Goal: Check status: Check status

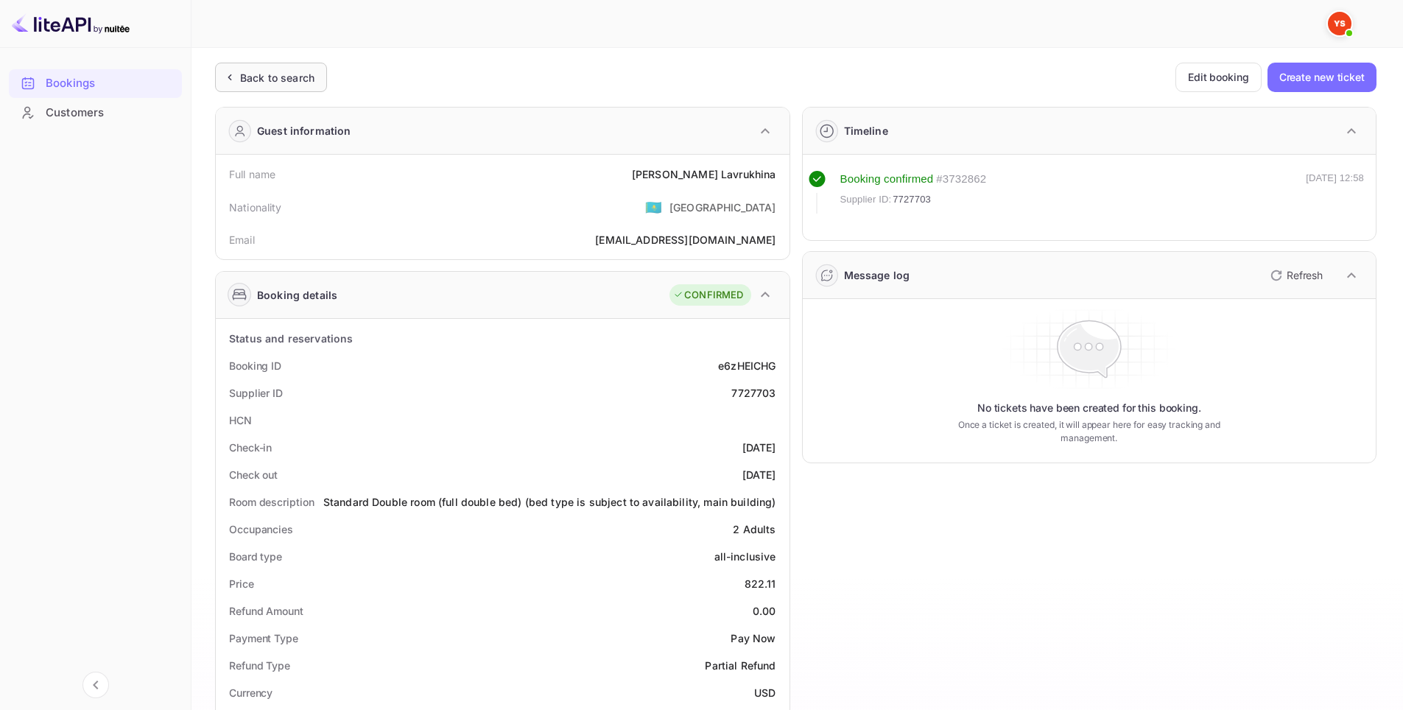
click at [259, 82] on div "Back to search" at bounding box center [277, 77] width 74 height 15
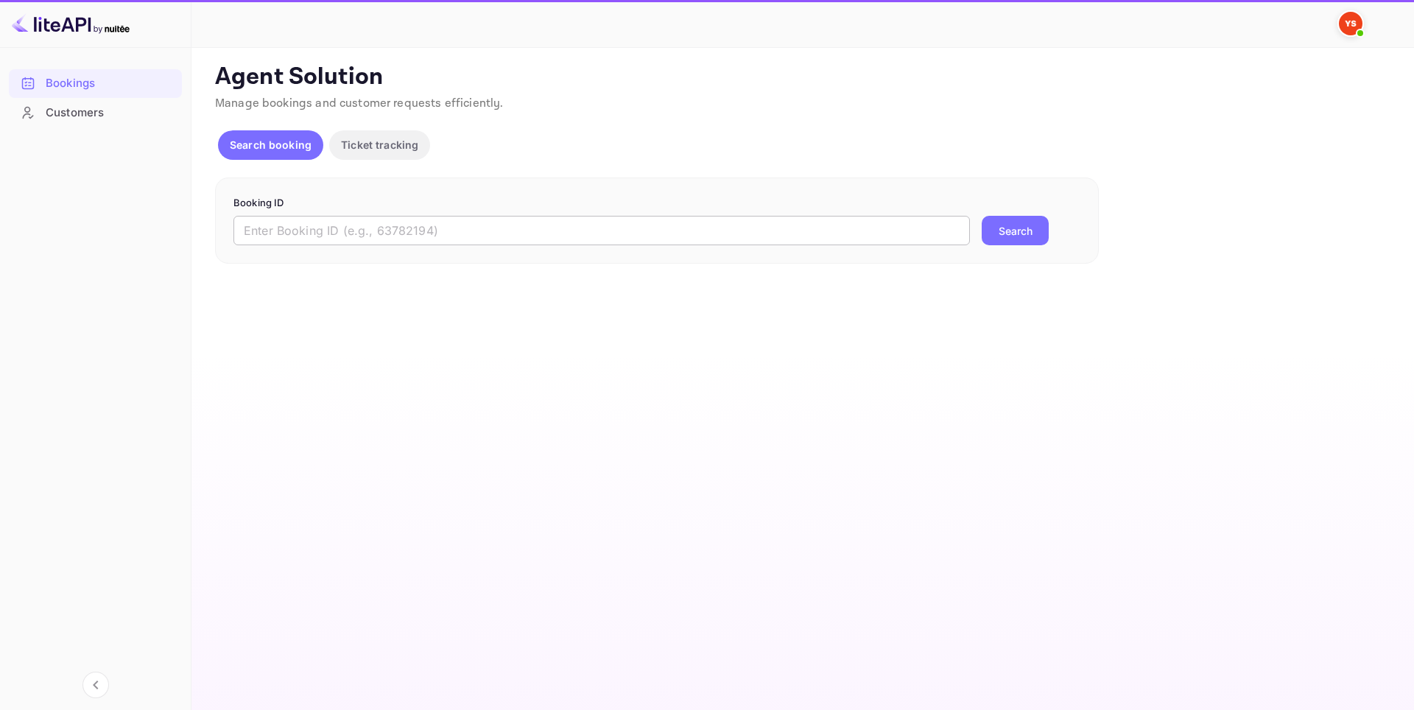
drag, startPoint x: 626, startPoint y: 223, endPoint x: 652, endPoint y: 228, distance: 26.3
click at [626, 224] on input "text" at bounding box center [601, 230] width 736 height 29
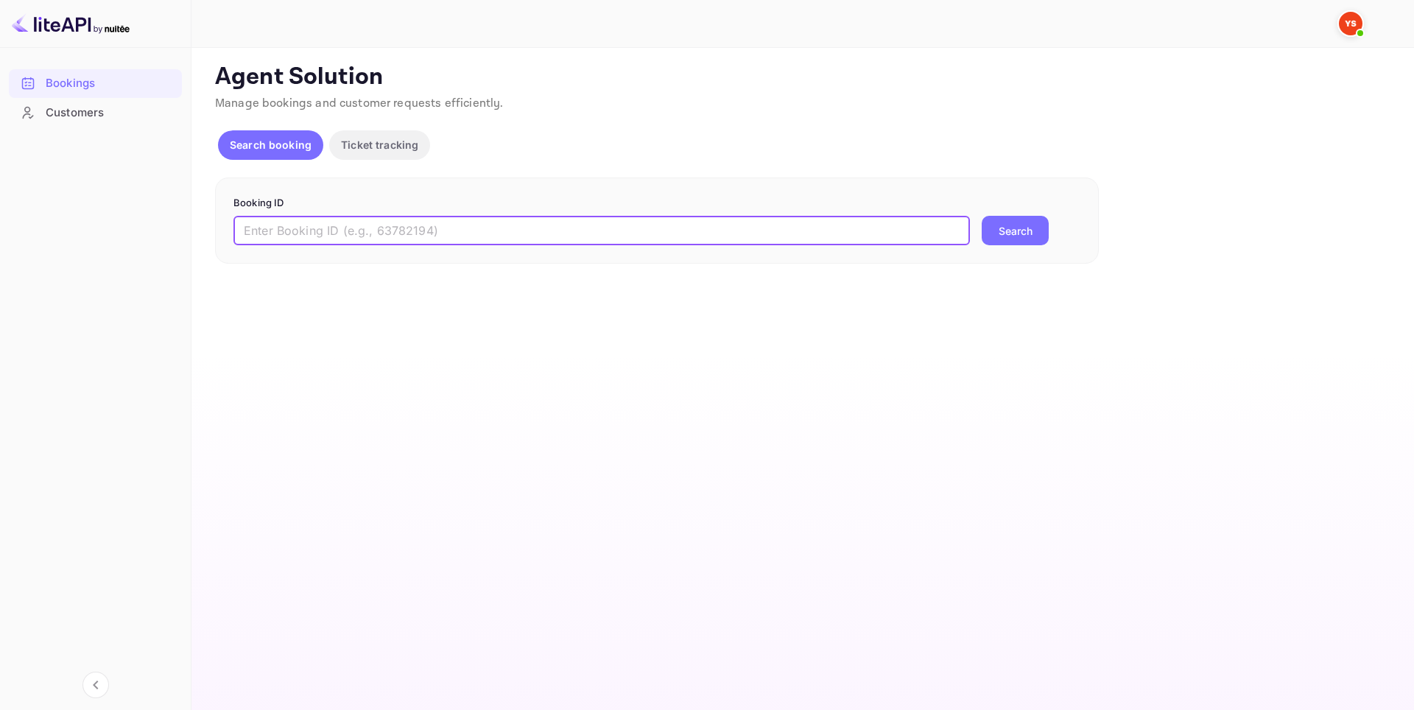
paste input "8911425"
type input "8911425"
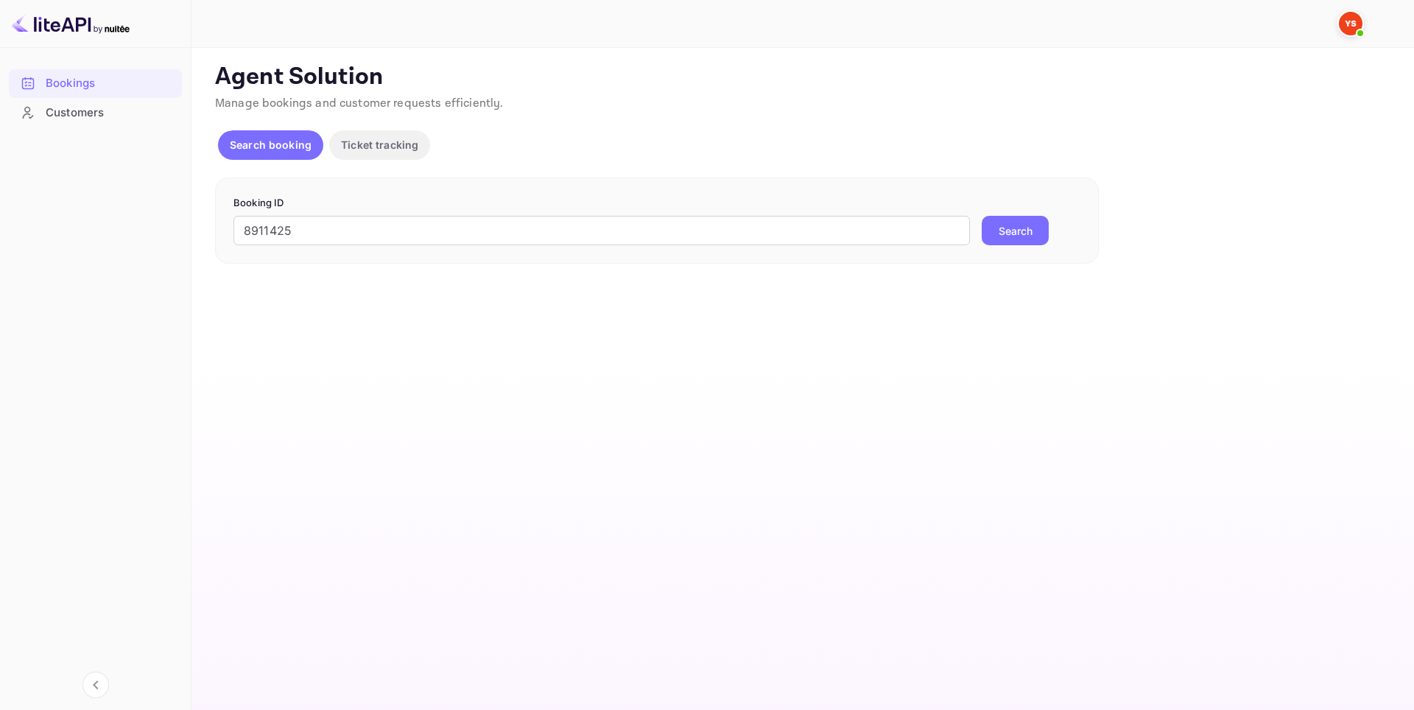
click at [1015, 230] on button "Search" at bounding box center [1015, 230] width 67 height 29
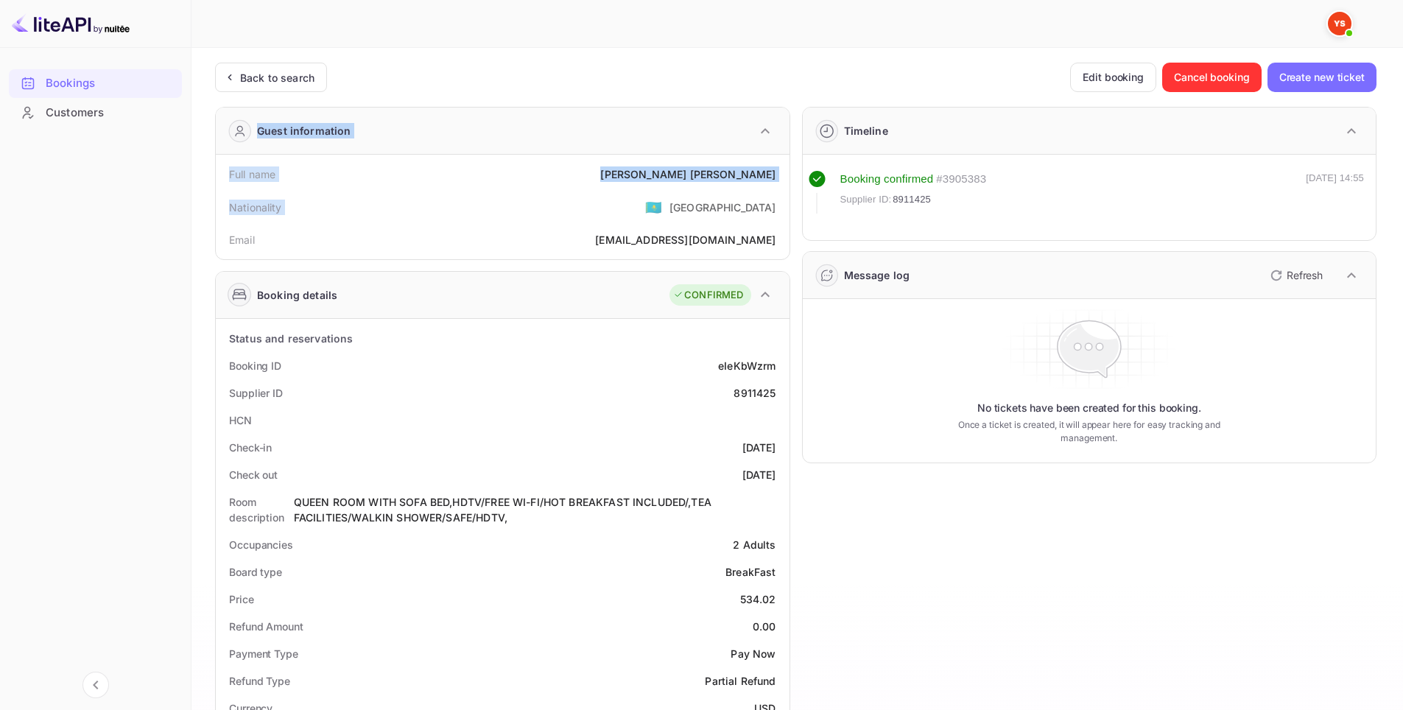
drag, startPoint x: 207, startPoint y: 130, endPoint x: 493, endPoint y: 194, distance: 293.4
click at [493, 194] on div "Unsaved Changes Ticket Affiliate URL [URL][DOMAIN_NAME] Business partner name N…" at bounding box center [788, 616] width 1194 height 1136
click at [189, 169] on div "Bookings Customers" at bounding box center [95, 376] width 191 height 627
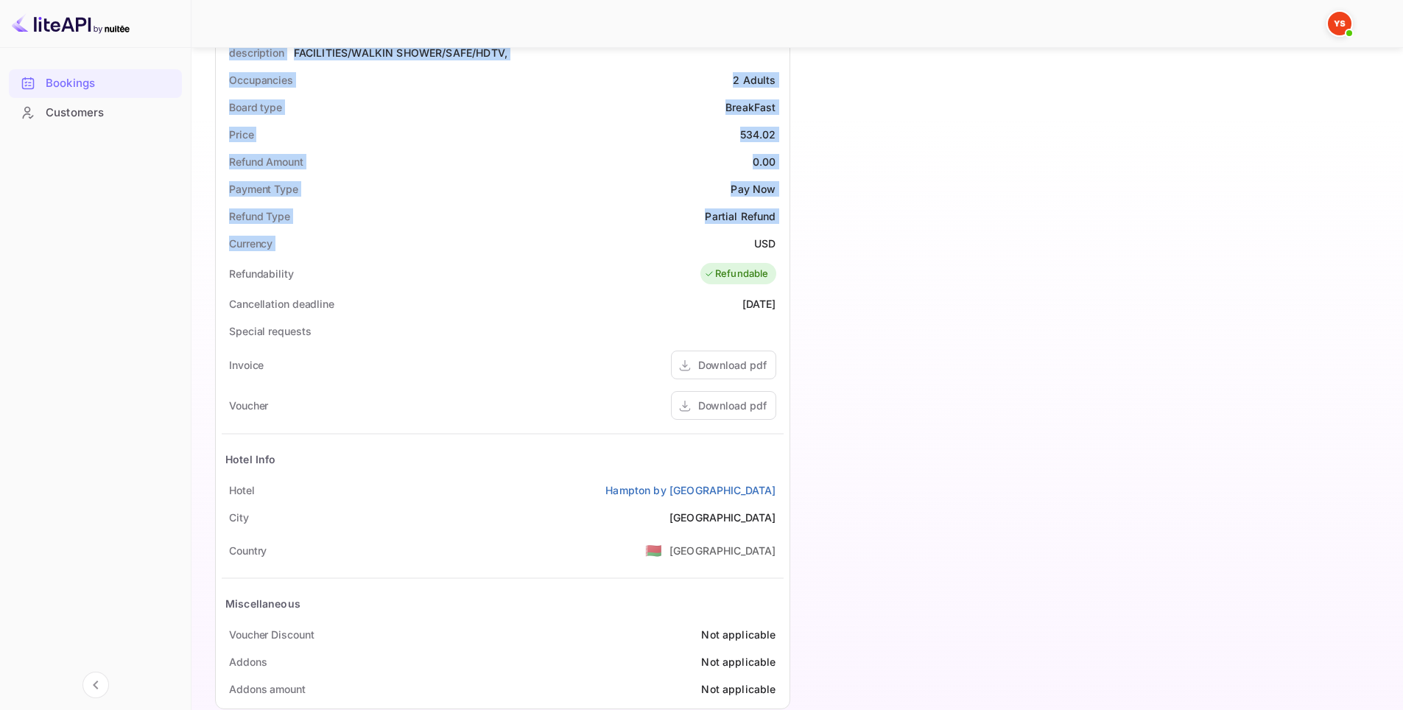
scroll to position [492, 0]
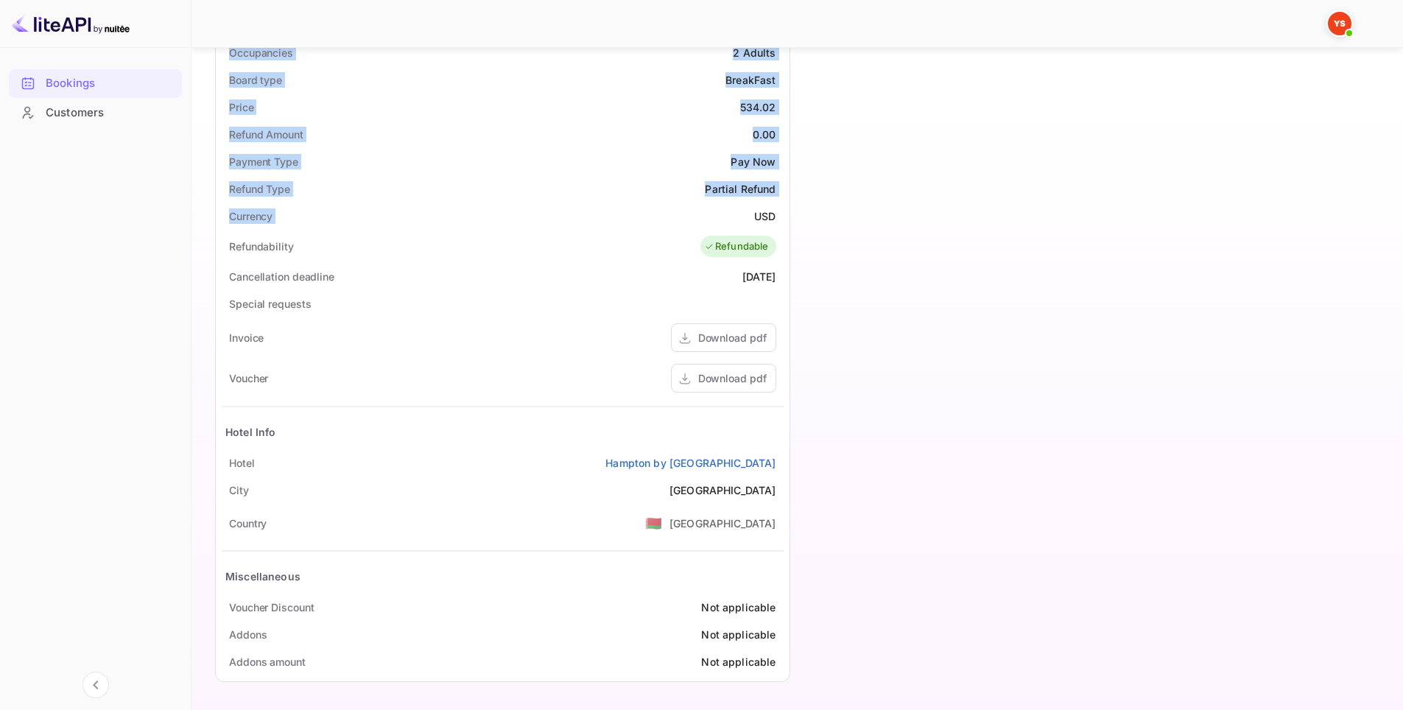
drag, startPoint x: 194, startPoint y: 170, endPoint x: 784, endPoint y: 458, distance: 655.7
click at [784, 458] on div "Unsaved Changes Ticket Affiliate URL [URL][DOMAIN_NAME] Business partner name N…" at bounding box center [788, 124] width 1194 height 1136
copy div "Full name [PERSON_NAME] Nationality 🇰🇿 [DEMOGRAPHIC_DATA] Email [EMAIL_ADDRESS]…"
